Goal: Task Accomplishment & Management: Manage account settings

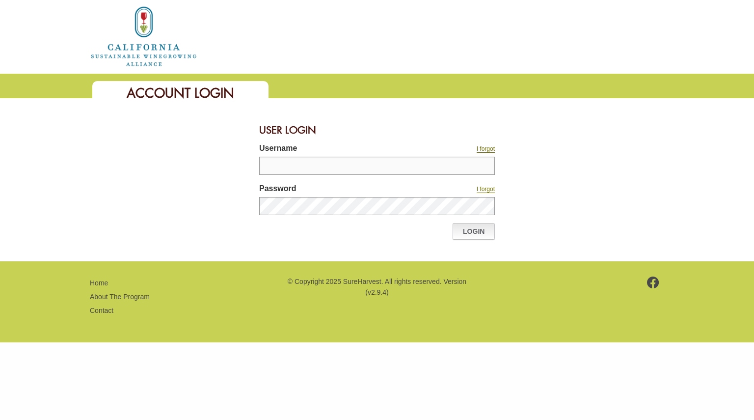
type input "********"
click at [470, 229] on link "Login" at bounding box center [473, 231] width 42 height 17
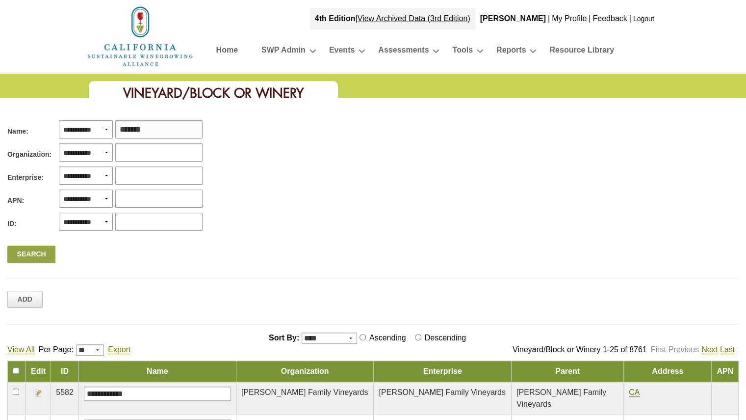
type input "*******"
click at [40, 249] on link "Search" at bounding box center [31, 254] width 48 height 18
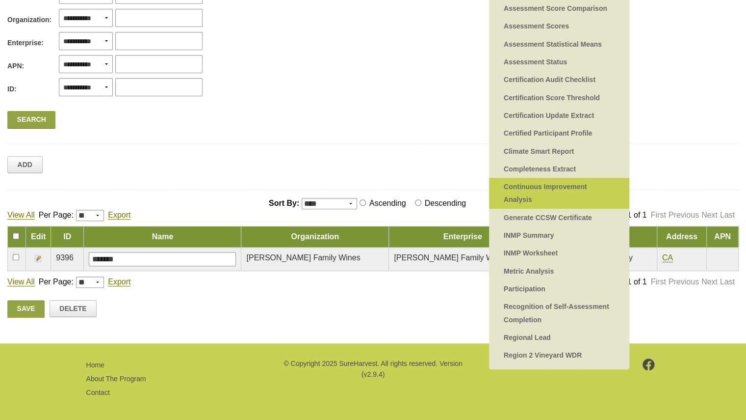
scroll to position [138, 0]
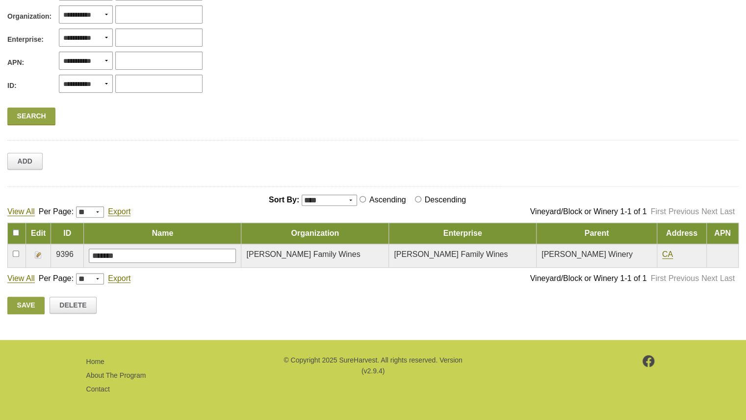
click at [35, 252] on img at bounding box center [38, 255] width 8 height 8
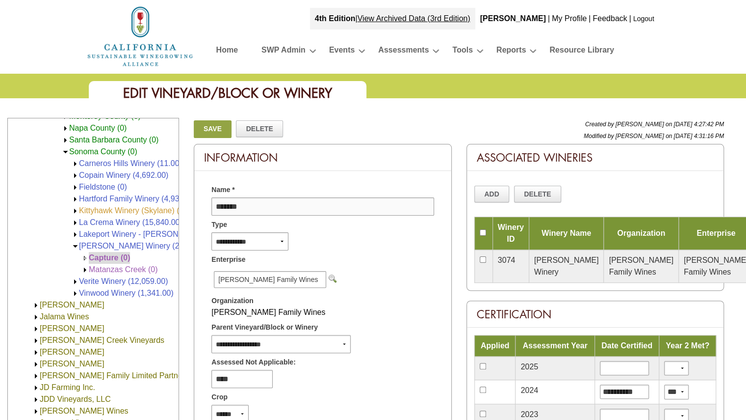
scroll to position [318, 0]
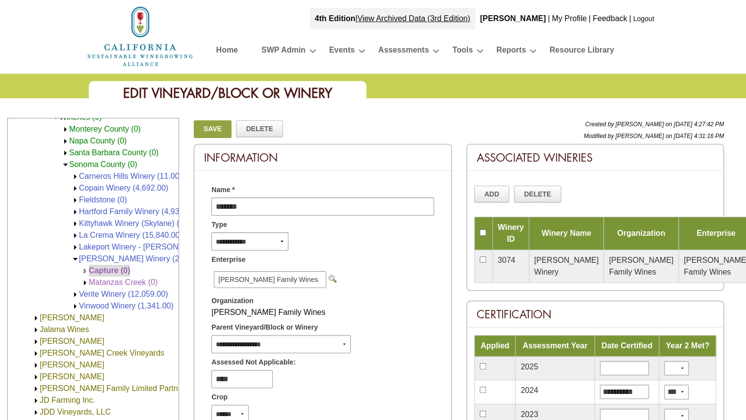
click at [74, 174] on img at bounding box center [75, 176] width 7 height 7
click at [75, 185] on img at bounding box center [75, 187] width 7 height 7
click at [74, 199] on img at bounding box center [75, 199] width 7 height 7
click at [73, 210] on img at bounding box center [75, 211] width 7 height 7
click at [73, 220] on img at bounding box center [75, 223] width 7 height 7
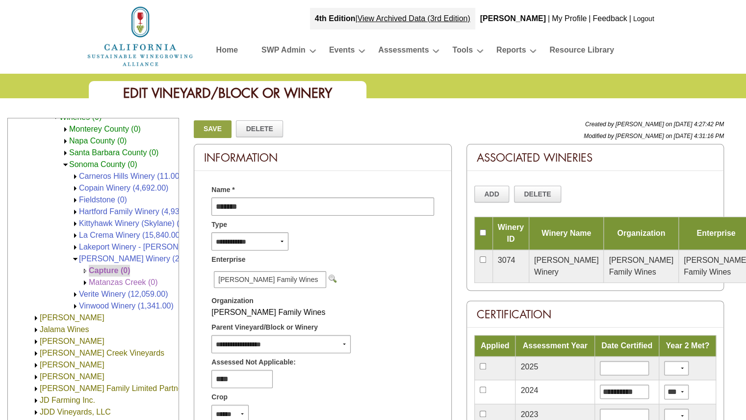
click at [74, 232] on img at bounding box center [75, 235] width 7 height 7
click at [74, 245] on img at bounding box center [75, 246] width 7 height 7
click at [74, 255] on img at bounding box center [75, 258] width 7 height 7
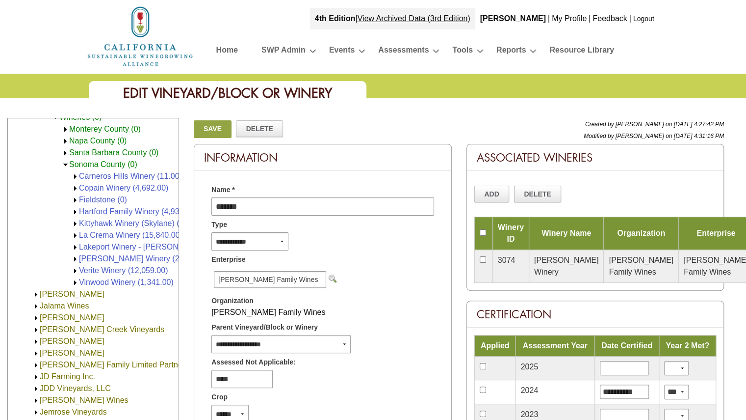
click at [74, 255] on img at bounding box center [75, 258] width 7 height 7
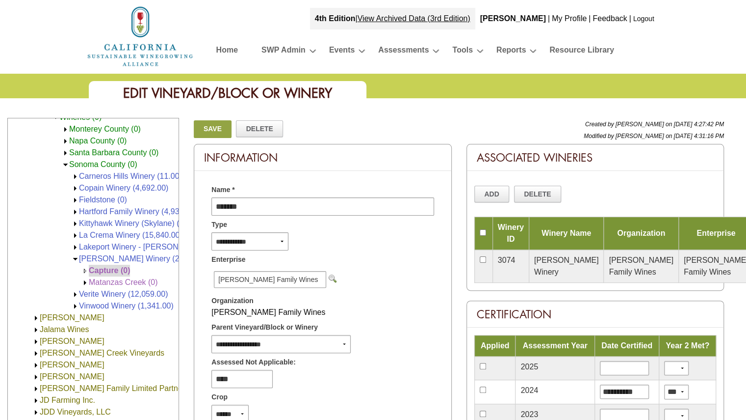
click at [73, 294] on img at bounding box center [75, 293] width 7 height 7
click at [74, 303] on img at bounding box center [75, 305] width 7 height 7
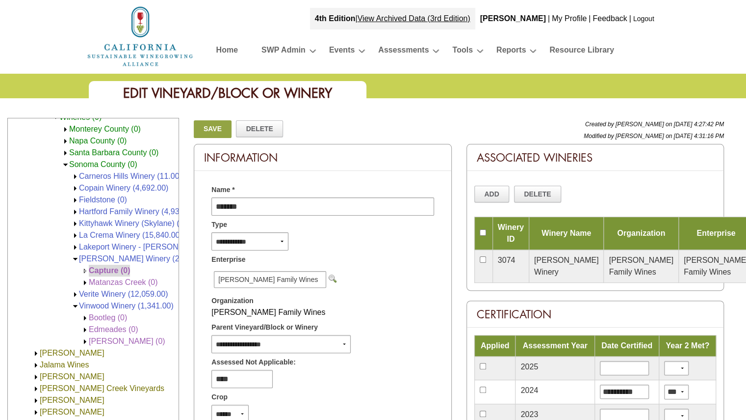
click at [73, 246] on img at bounding box center [75, 246] width 7 height 7
click at [74, 246] on img at bounding box center [75, 246] width 7 height 7
click at [76, 244] on img at bounding box center [75, 246] width 7 height 7
click at [94, 244] on link "Lakeport Winery - [PERSON_NAME] Family Wines (0)" at bounding box center [174, 246] width 190 height 8
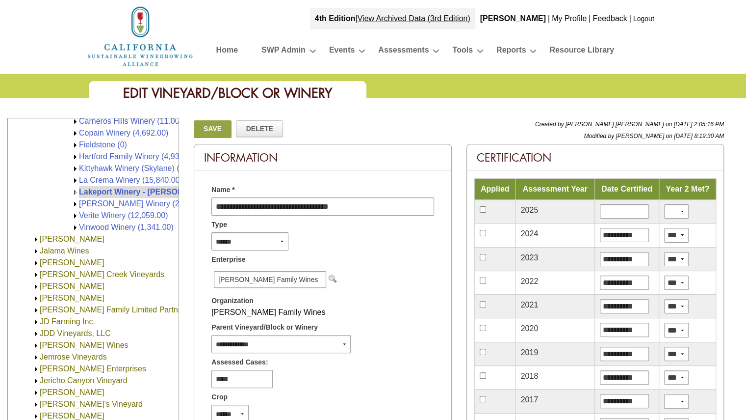
scroll to position [343, 0]
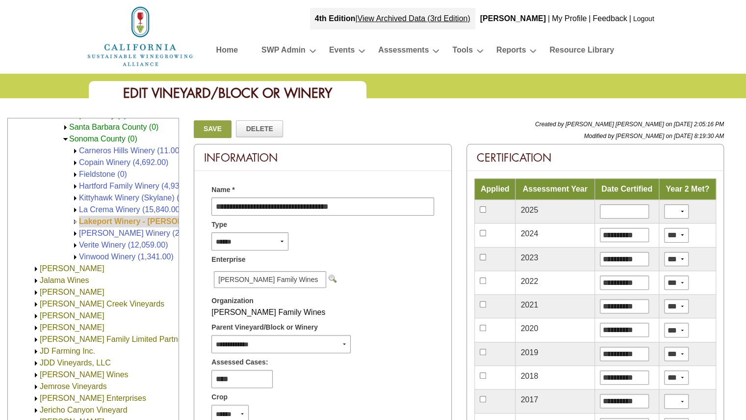
click at [93, 218] on link "Lakeport Winery - [PERSON_NAME] Family Wines (0)" at bounding box center [178, 221] width 198 height 8
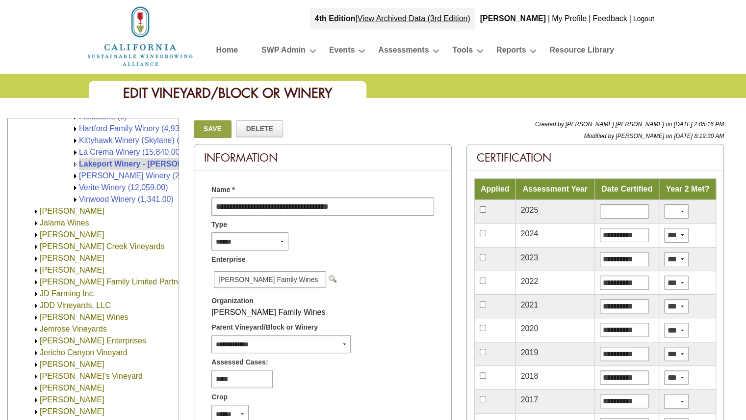
scroll to position [393, 0]
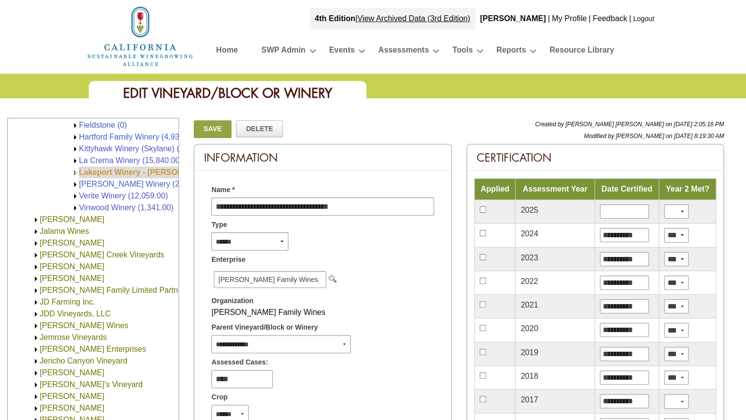
click at [106, 174] on link "Lakeport Winery - [PERSON_NAME] Family Wines (0)" at bounding box center [178, 172] width 198 height 8
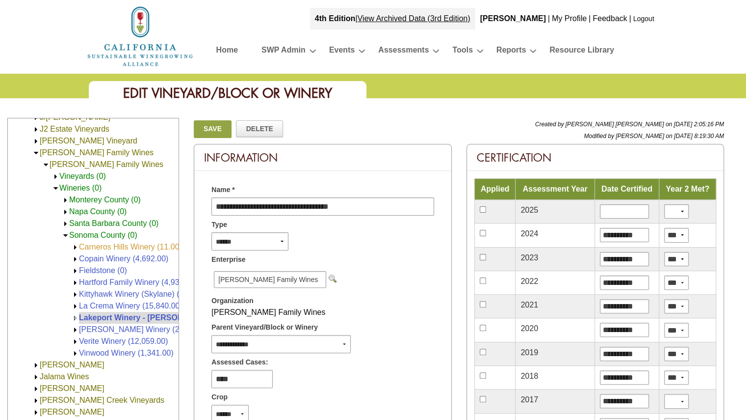
scroll to position [245, 0]
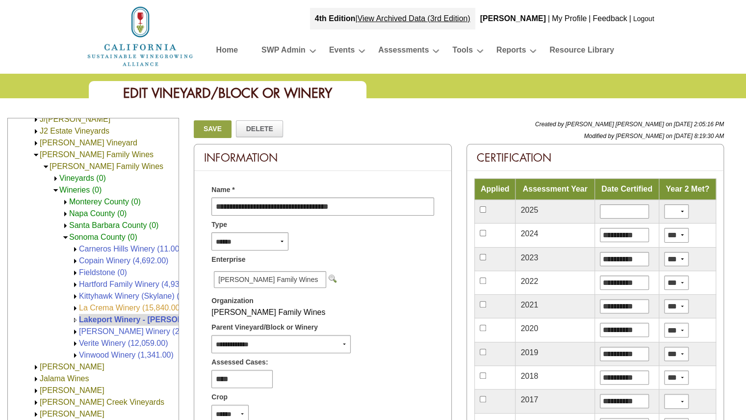
click at [93, 309] on link "La Crema Winery (15,840.00)" at bounding box center [131, 307] width 104 height 8
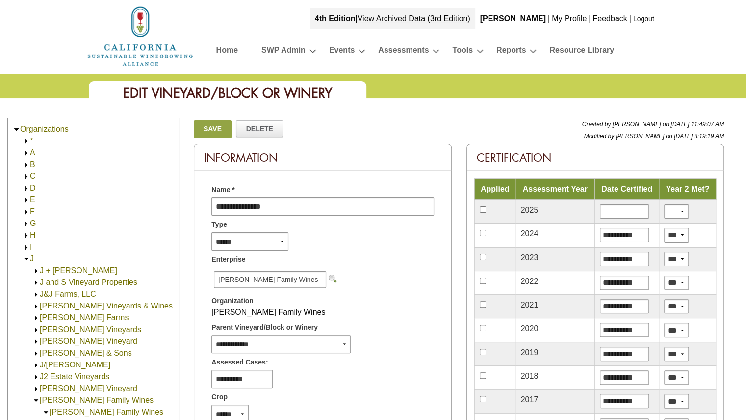
scroll to position [430, 0]
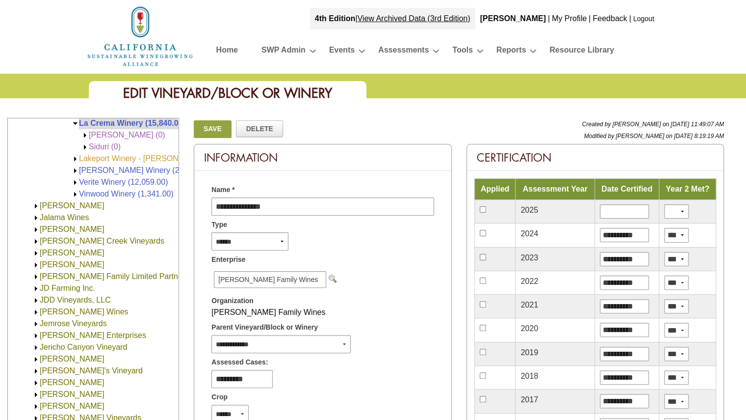
click at [110, 158] on link "Lakeport Winery - [PERSON_NAME] Family Wines (0)" at bounding box center [174, 158] width 190 height 8
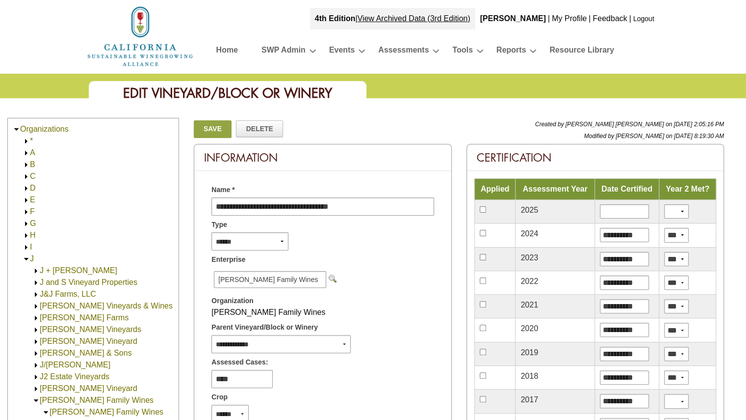
scroll to position [442, 0]
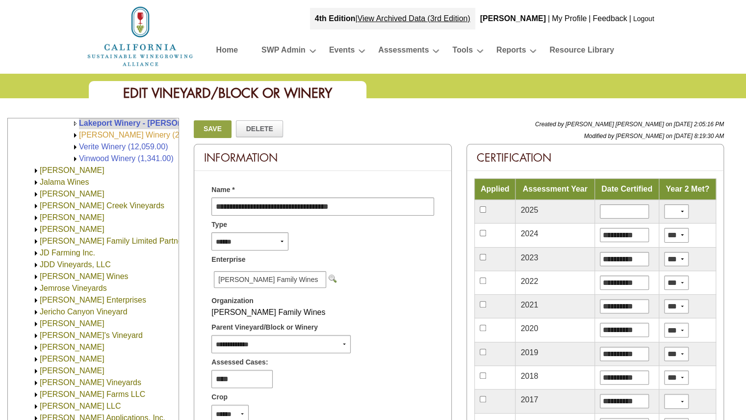
click at [103, 134] on link "[PERSON_NAME] Winery (25,755.00)" at bounding box center [145, 135] width 133 height 8
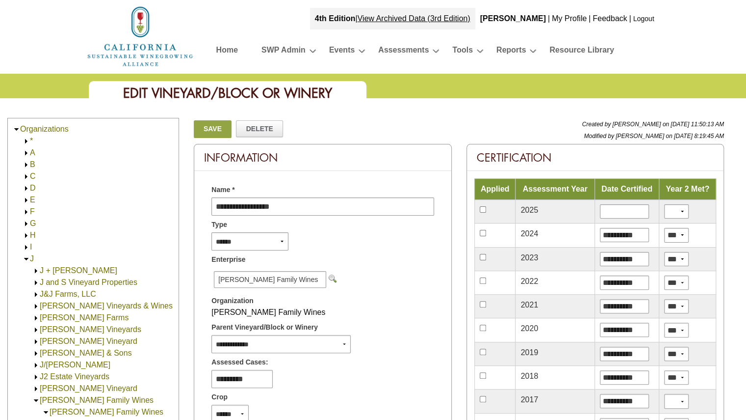
scroll to position [453, 0]
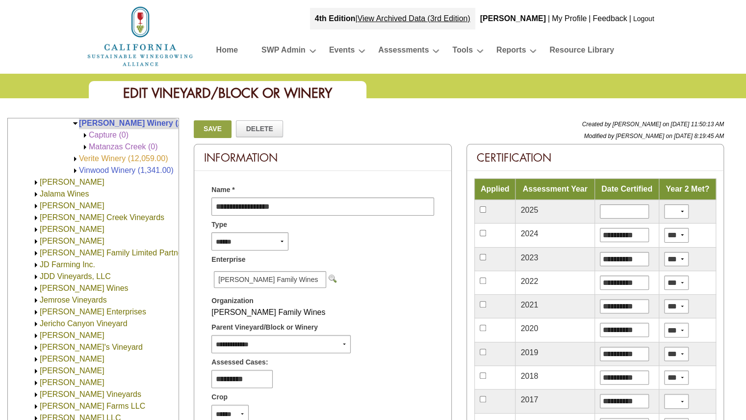
click at [109, 158] on link "Verite Winery (12,059.00)" at bounding box center [123, 158] width 89 height 8
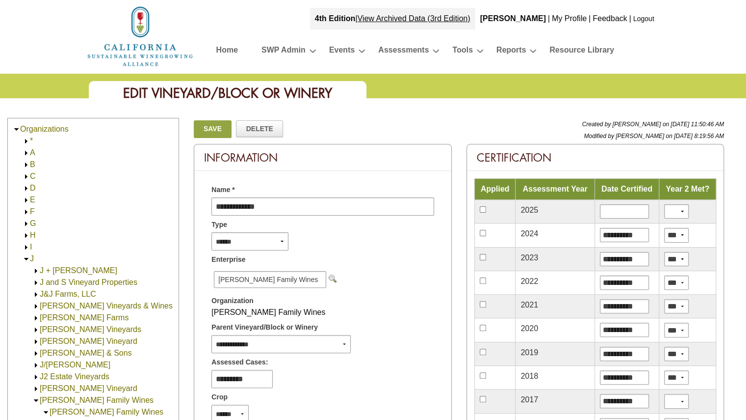
scroll to position [465, 0]
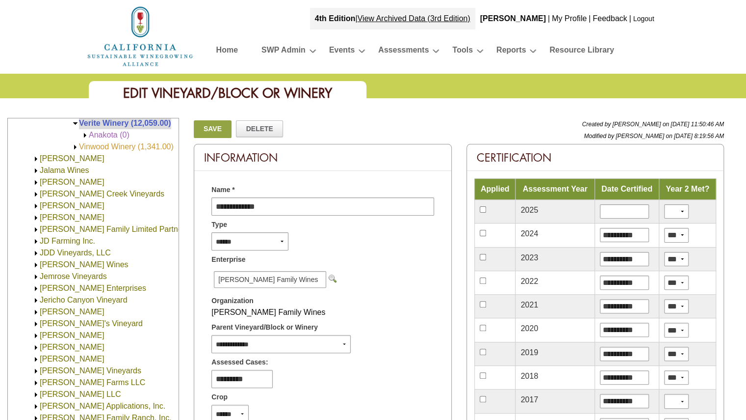
click at [108, 147] on link "Vinwood Winery (1,341.00)" at bounding box center [126, 146] width 95 height 8
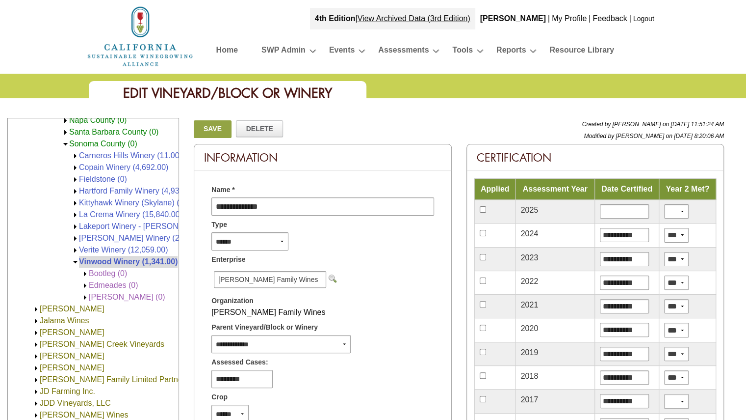
scroll to position [330, 0]
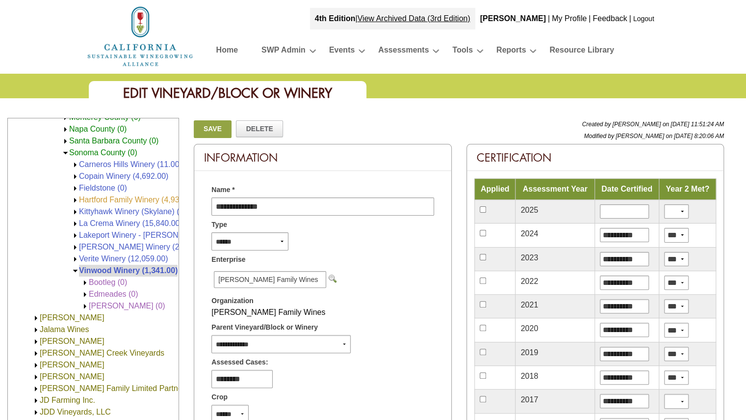
click at [100, 195] on link "Hartford Family Winery (4,931.00)" at bounding box center [138, 199] width 118 height 8
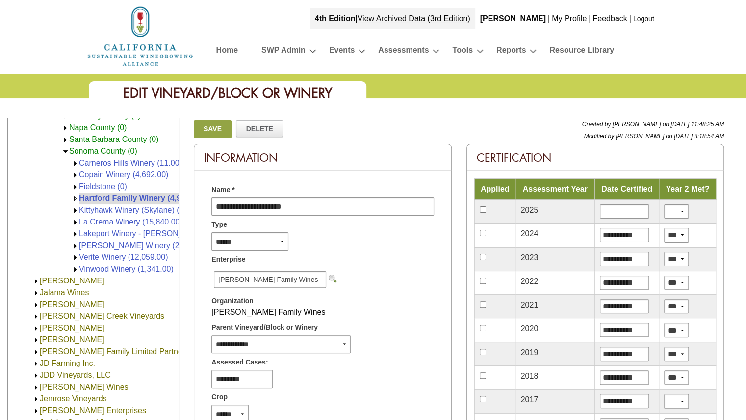
scroll to position [308, 0]
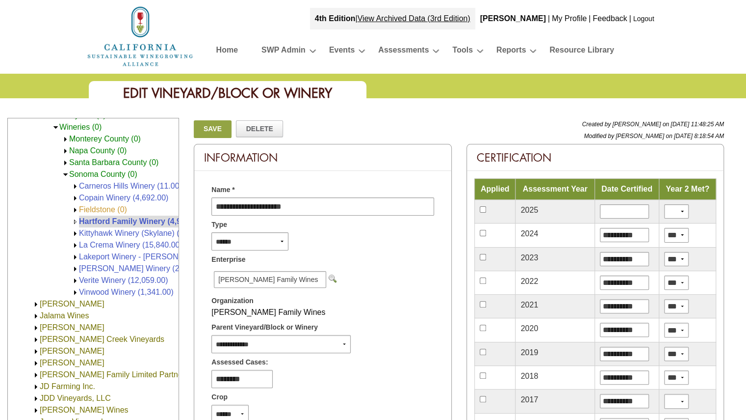
click at [101, 208] on link "Fieldstone (0)" at bounding box center [103, 209] width 48 height 8
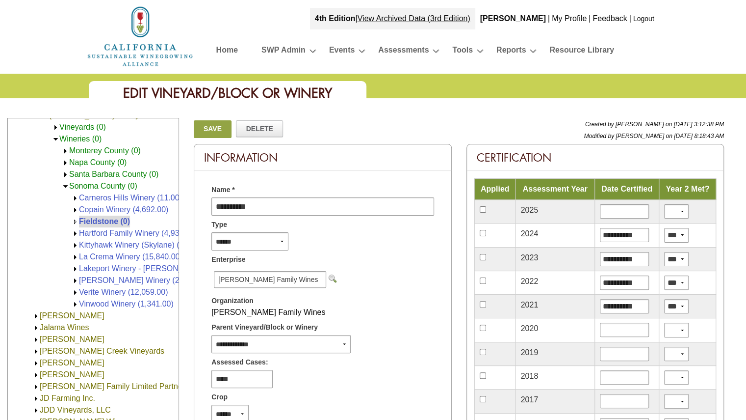
scroll to position [247, 0]
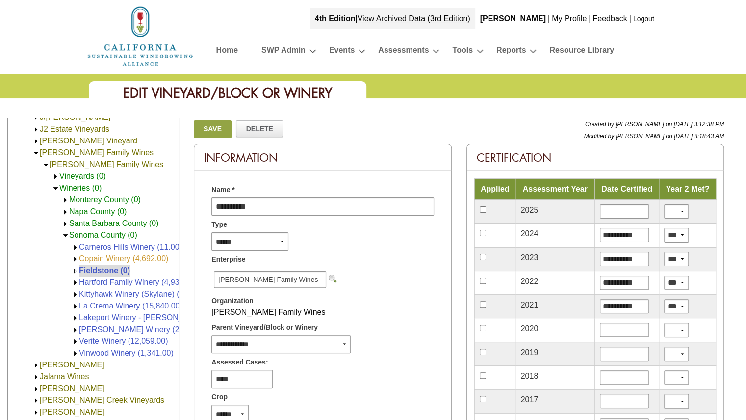
click at [100, 261] on link "Copain Winery (4,692.00)" at bounding box center [123, 258] width 89 height 8
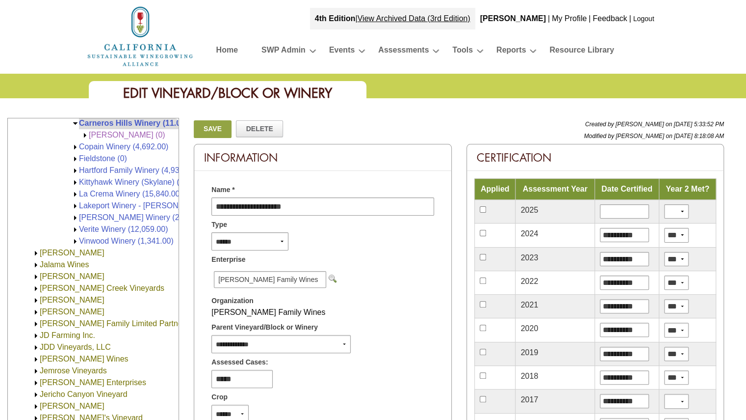
scroll to position [273, 0]
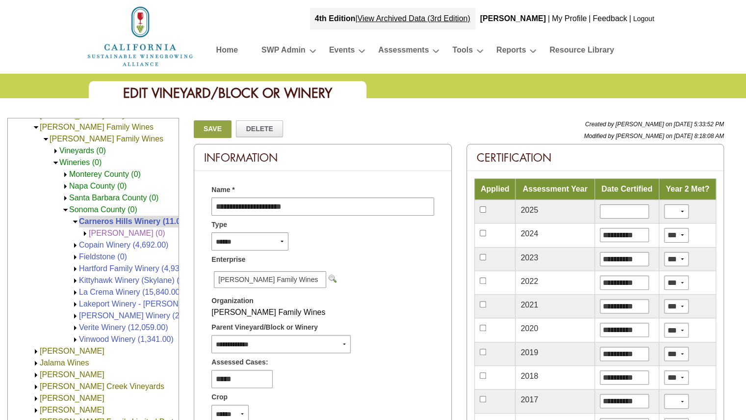
click at [84, 184] on span "Napa County (0)" at bounding box center [97, 186] width 57 height 8
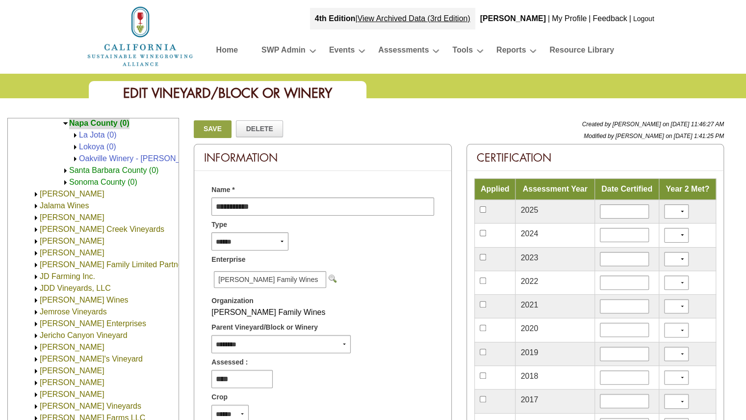
scroll to position [287, 0]
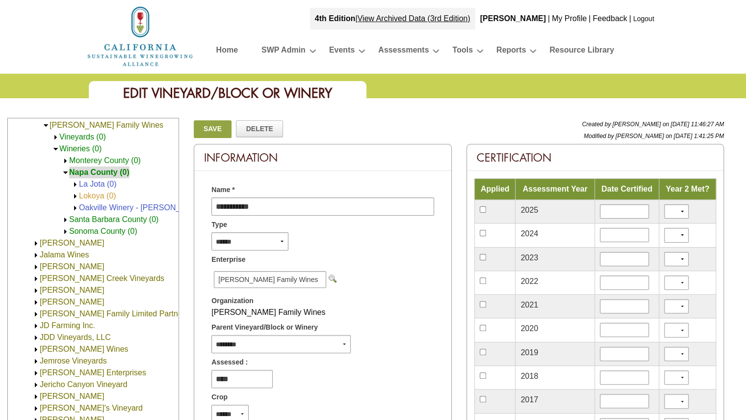
click at [96, 195] on link "Lokoya (0)" at bounding box center [97, 195] width 37 height 8
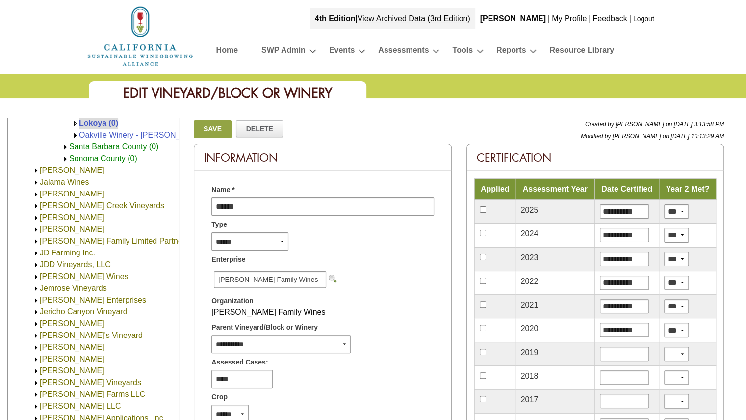
scroll to position [310, 0]
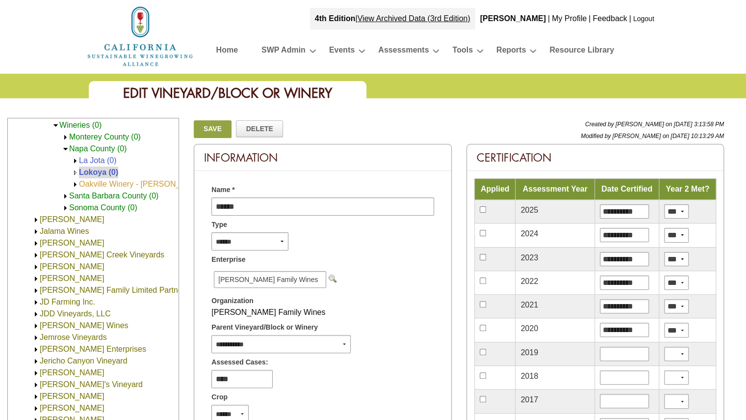
click at [100, 183] on link "Oakville Winery - [PERSON_NAME] Family Wines (66,240.00)" at bounding box center [188, 184] width 218 height 8
click at [104, 185] on link "Oakville Winery - [PERSON_NAME] Family Wines (66,240.00)" at bounding box center [188, 184] width 218 height 8
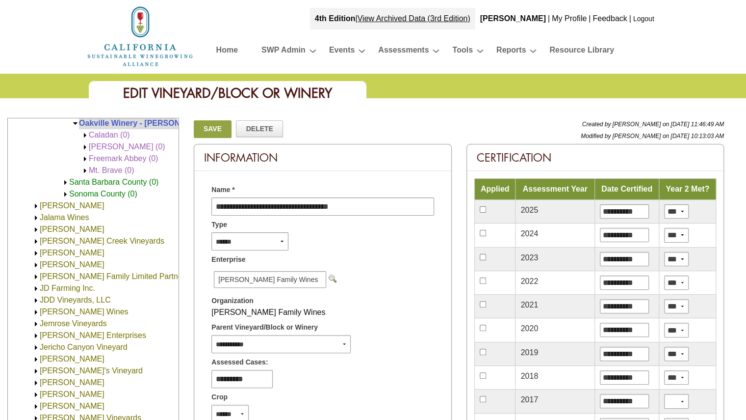
click at [110, 145] on span "Cardinale (0)" at bounding box center [127, 146] width 77 height 8
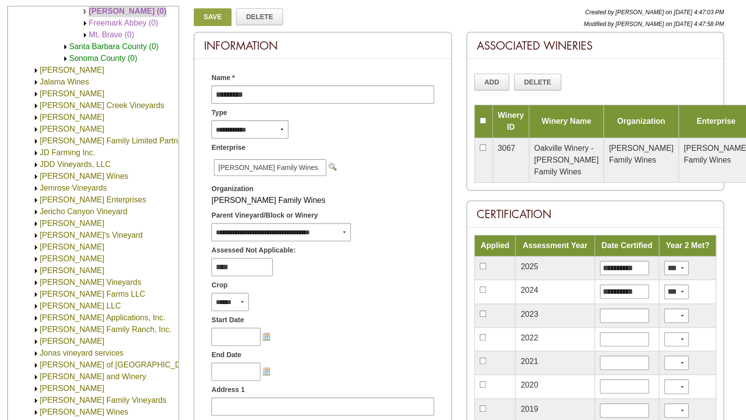
scroll to position [98, 0]
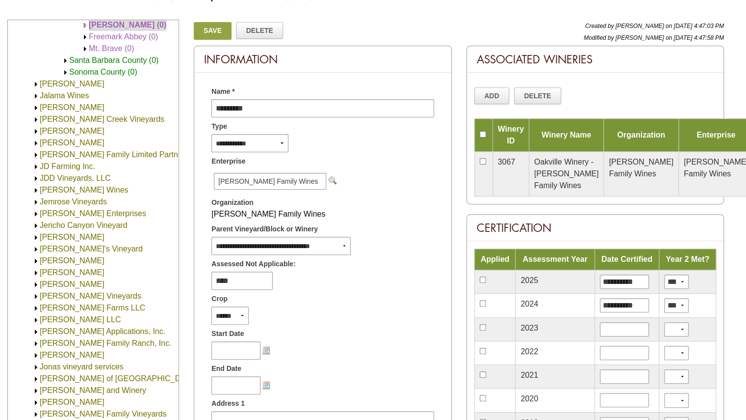
click at [83, 58] on span "Santa Barbara County (0)" at bounding box center [113, 60] width 89 height 8
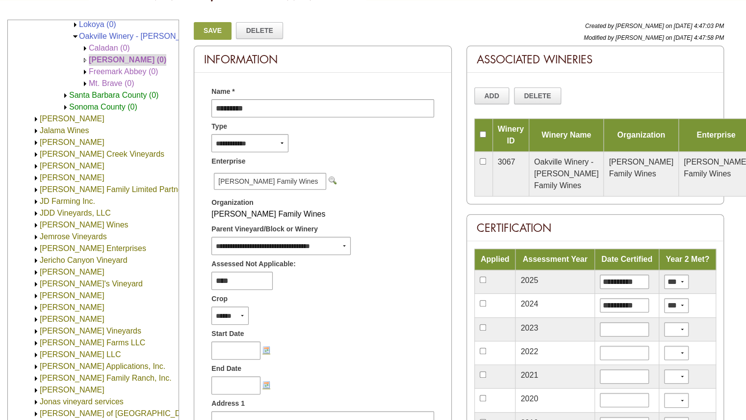
scroll to position [345, 0]
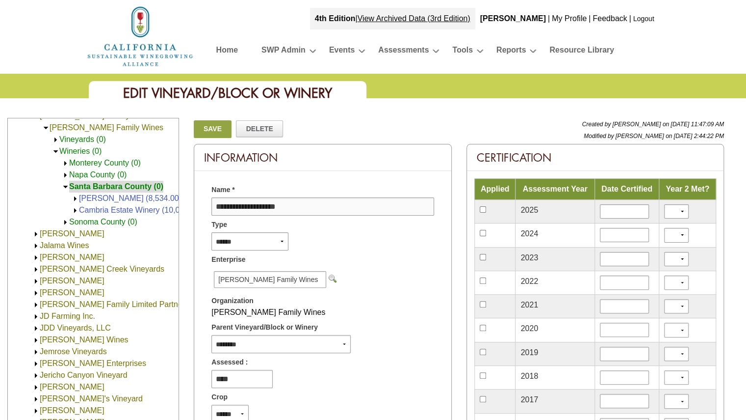
scroll to position [249, 0]
